Goal: Communication & Community: Connect with others

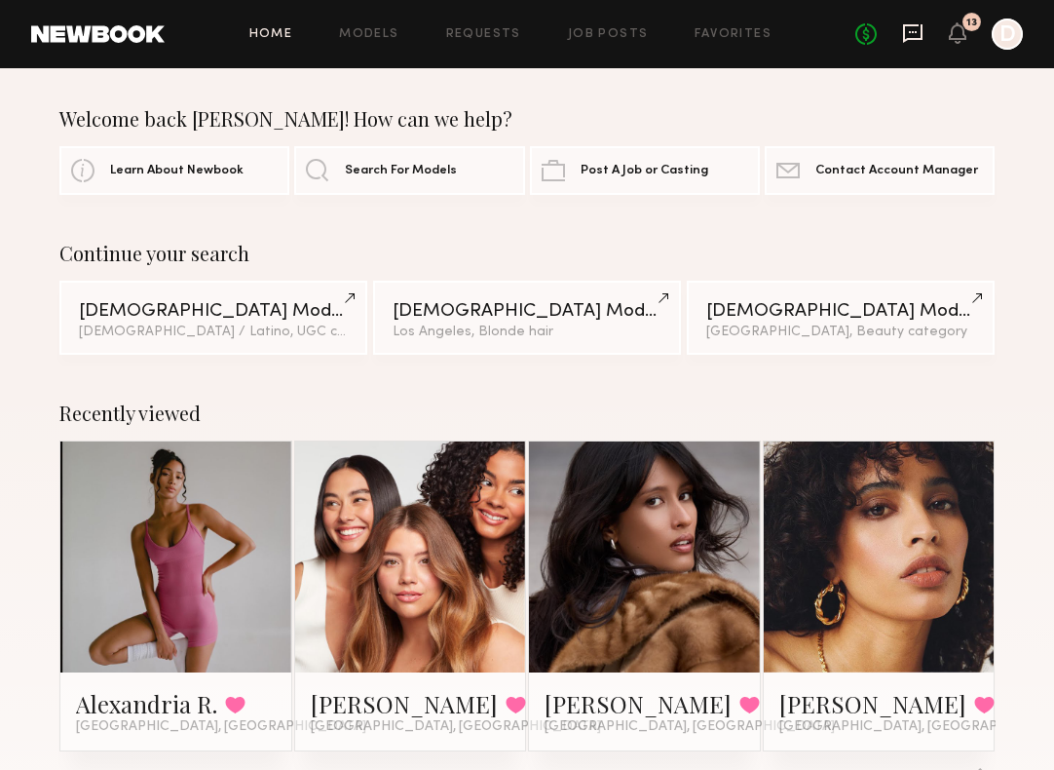
click at [912, 31] on icon at bounding box center [913, 32] width 8 height 2
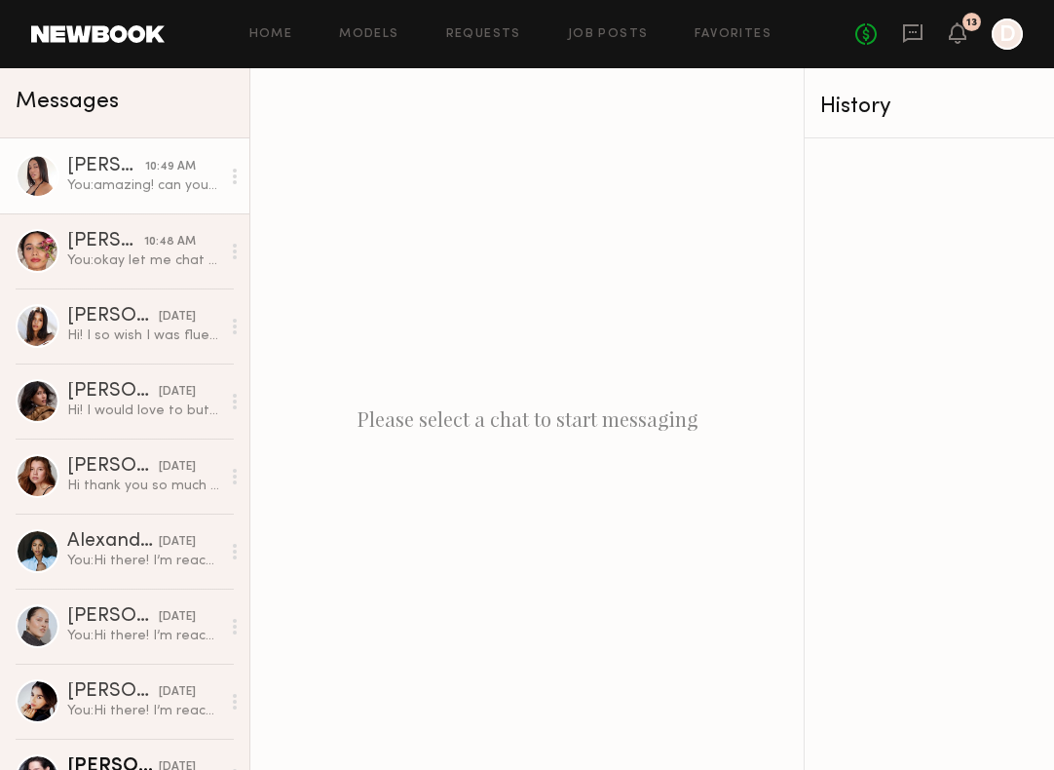
click at [110, 187] on div "You: amazing! can you send me your IG? do you have any talking to camera videos…" at bounding box center [143, 185] width 153 height 19
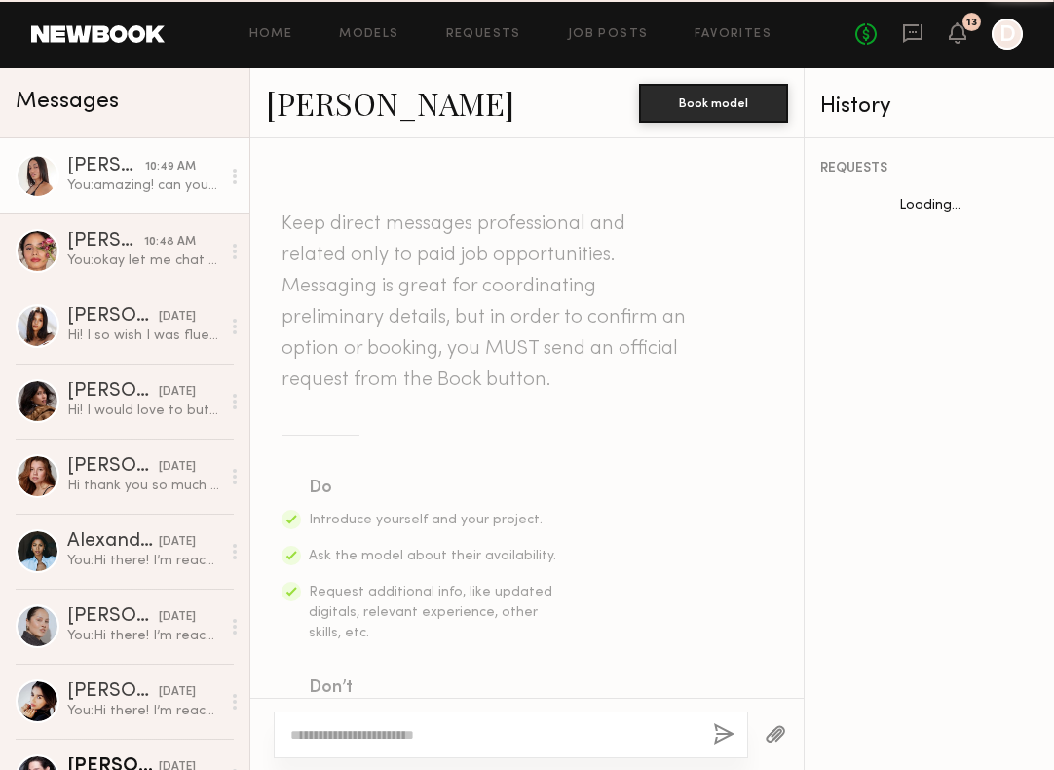
scroll to position [1451, 0]
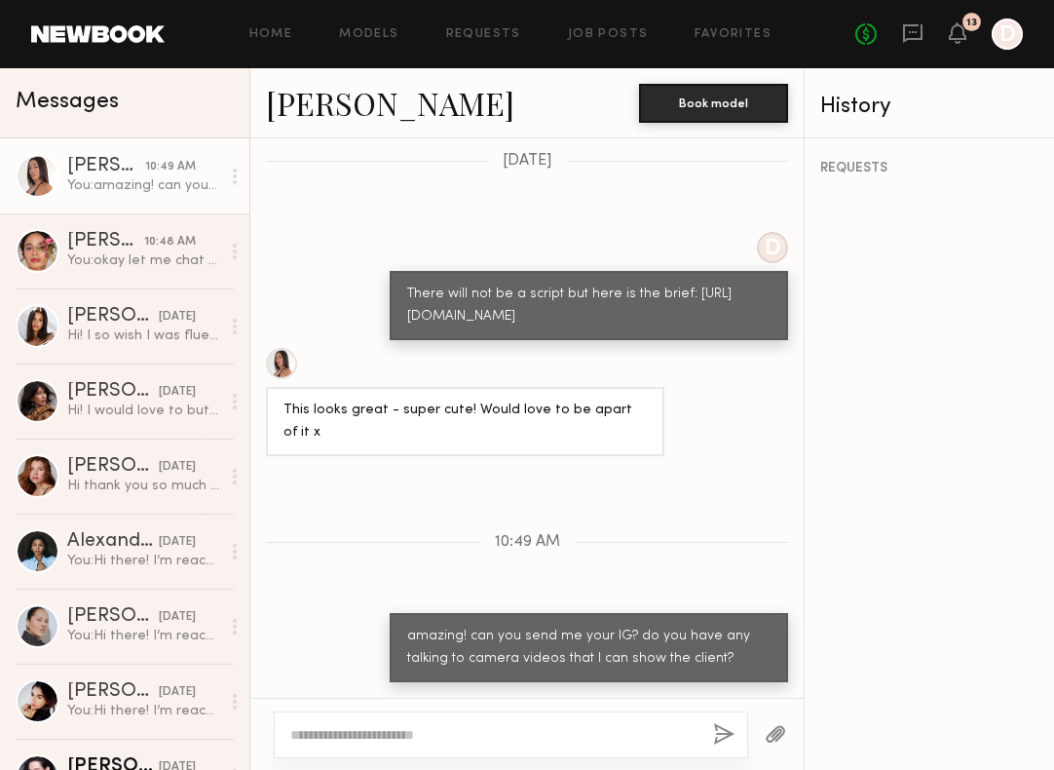
click at [311, 104] on link "[PERSON_NAME]" at bounding box center [390, 103] width 248 height 42
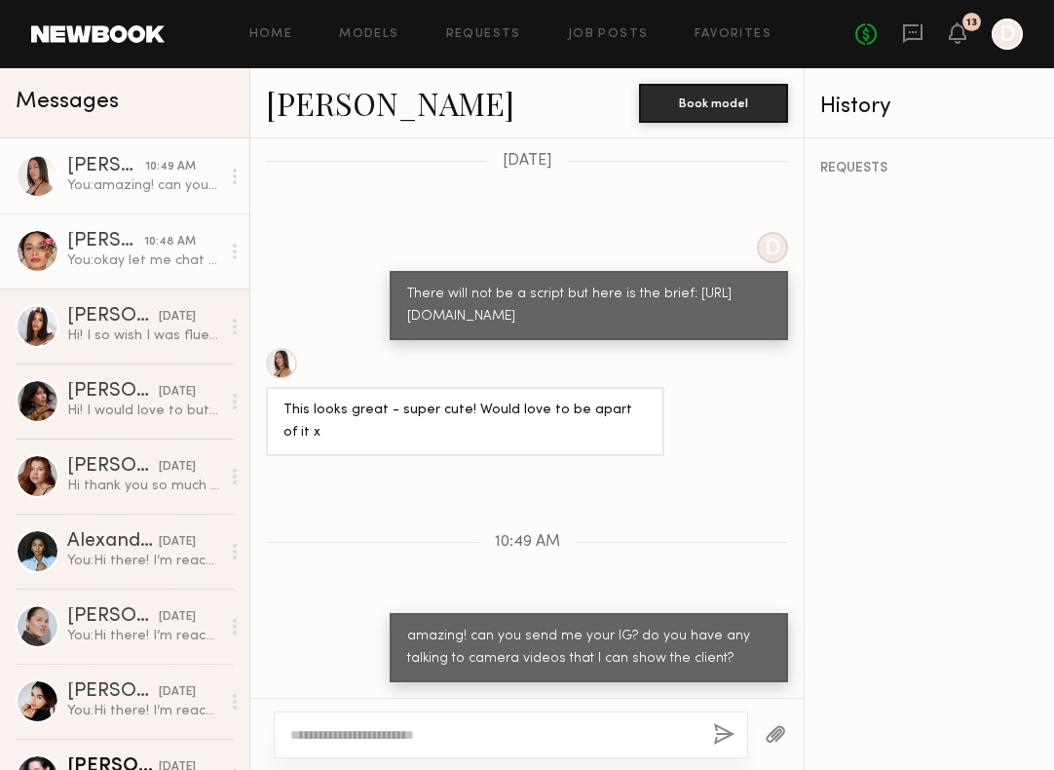
click at [85, 253] on div "You: okay let me chat with the client and i will get back to you!" at bounding box center [143, 260] width 153 height 19
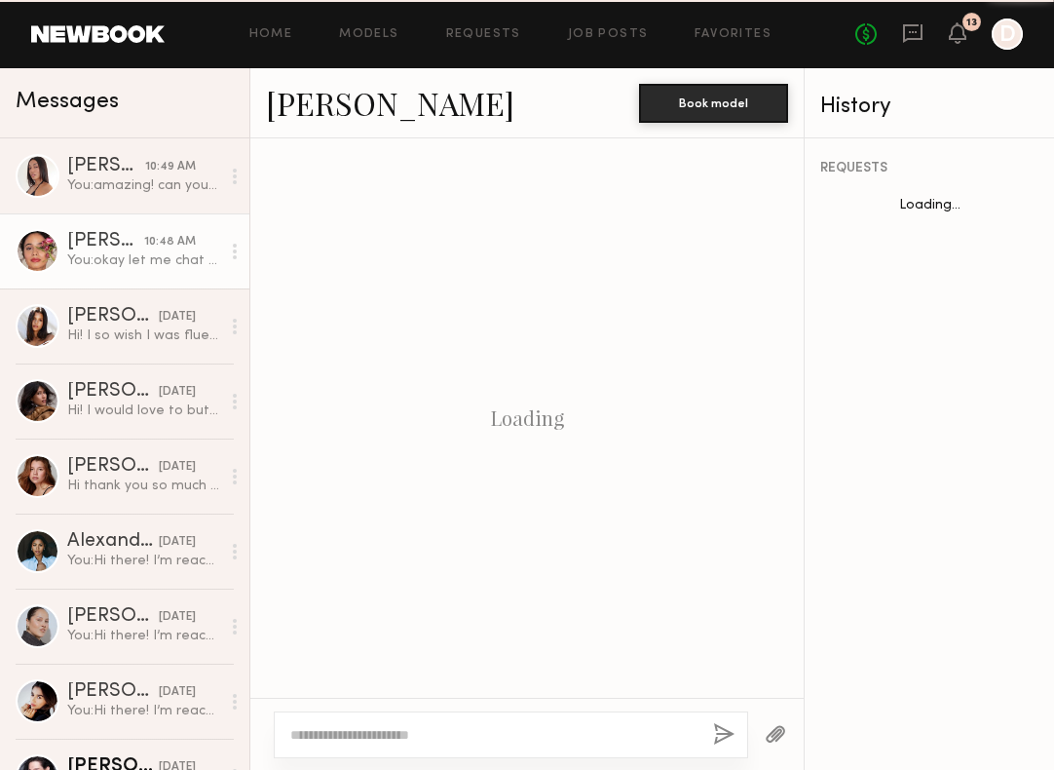
scroll to position [1295, 0]
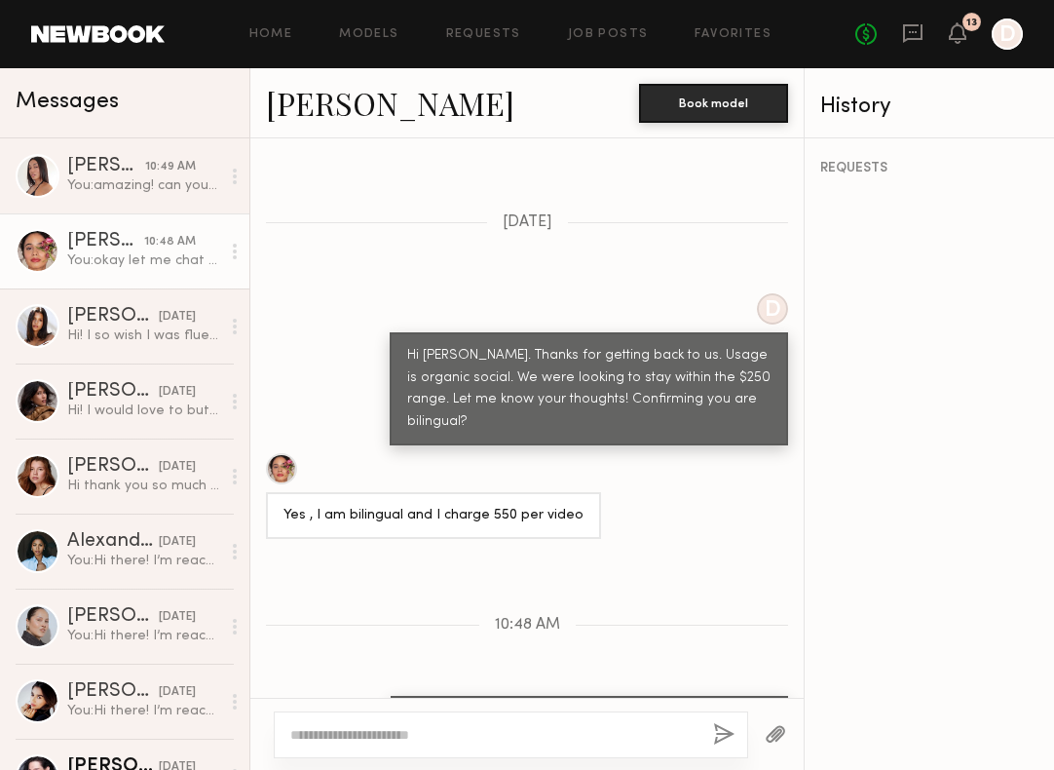
click at [322, 101] on link "[PERSON_NAME]" at bounding box center [390, 103] width 248 height 42
